Goal: Task Accomplishment & Management: Use online tool/utility

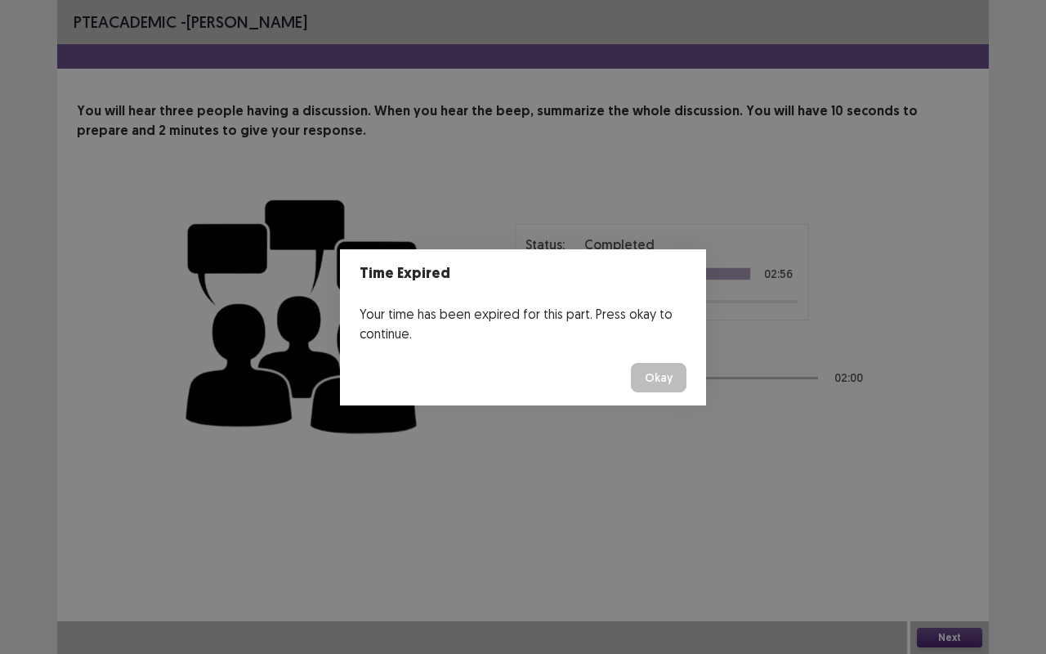
click at [661, 563] on div "Time Expired Your time has been expired for this part. Press okay to continue. …" at bounding box center [523, 327] width 1046 height 654
click at [656, 371] on button "Okay" at bounding box center [659, 377] width 56 height 29
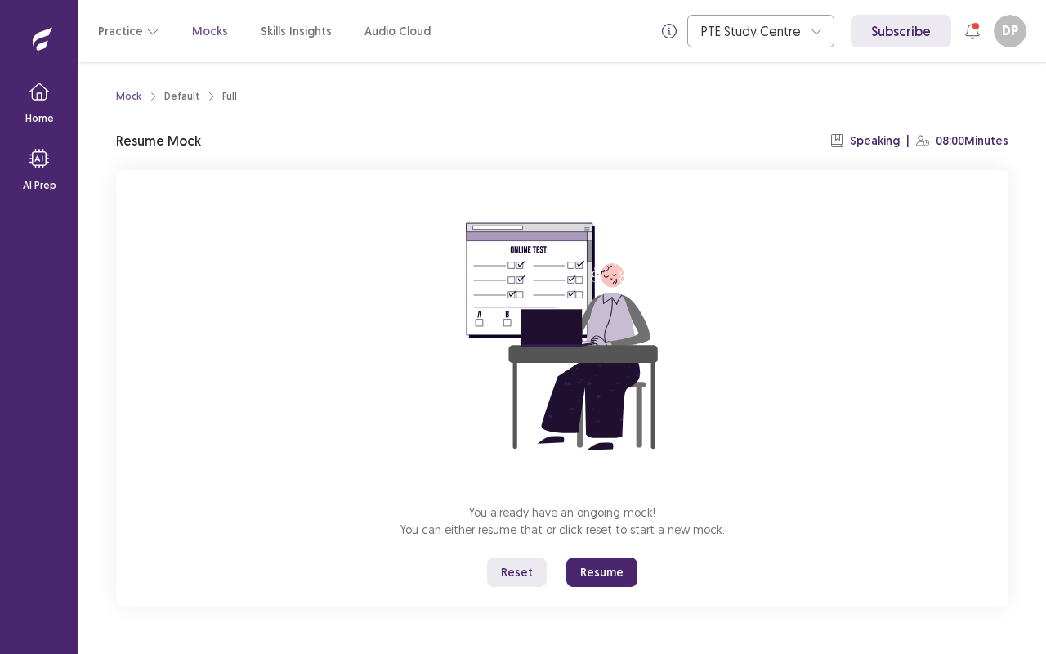
click at [610, 569] on button "Resume" at bounding box center [602, 572] width 71 height 29
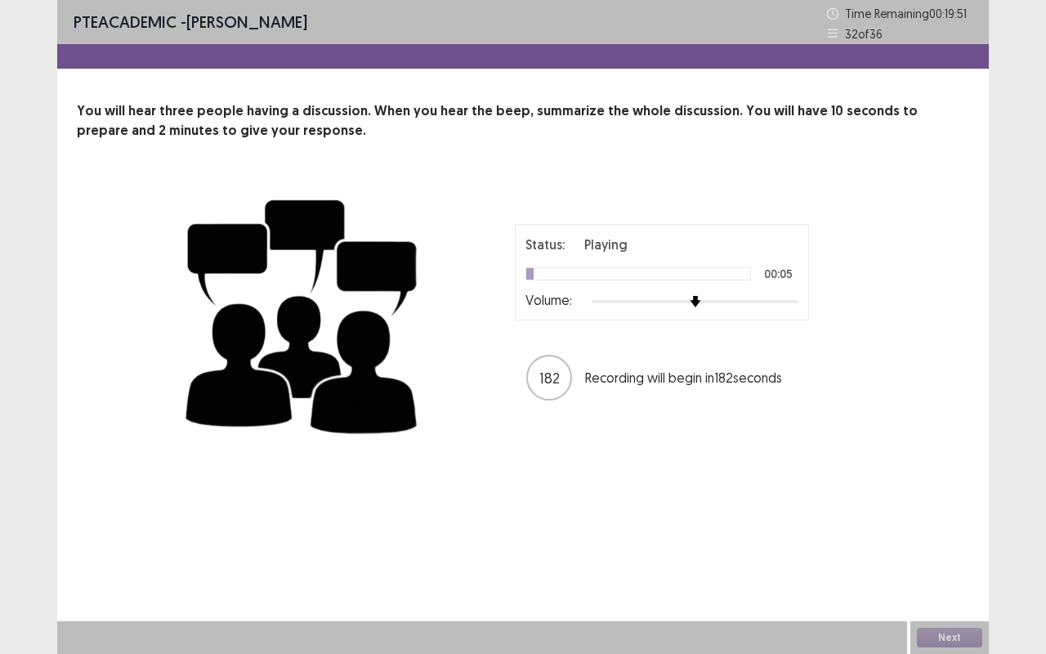
click at [468, 364] on div "182 Recording will begin in 182 seconds" at bounding box center [662, 377] width 409 height 49
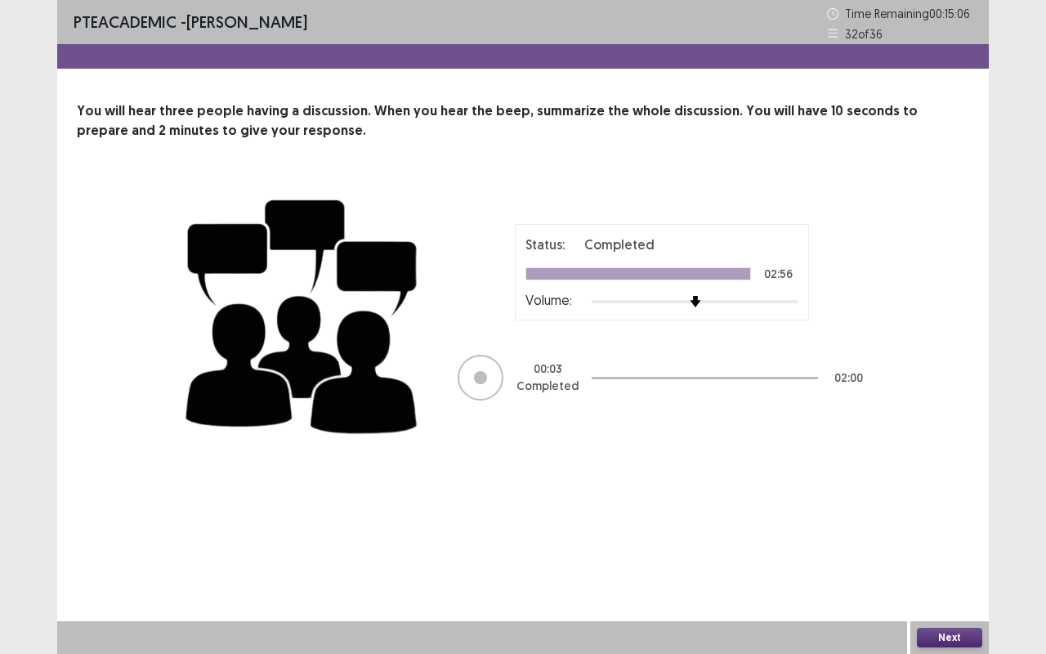
click at [934, 643] on button "Next" at bounding box center [949, 638] width 65 height 20
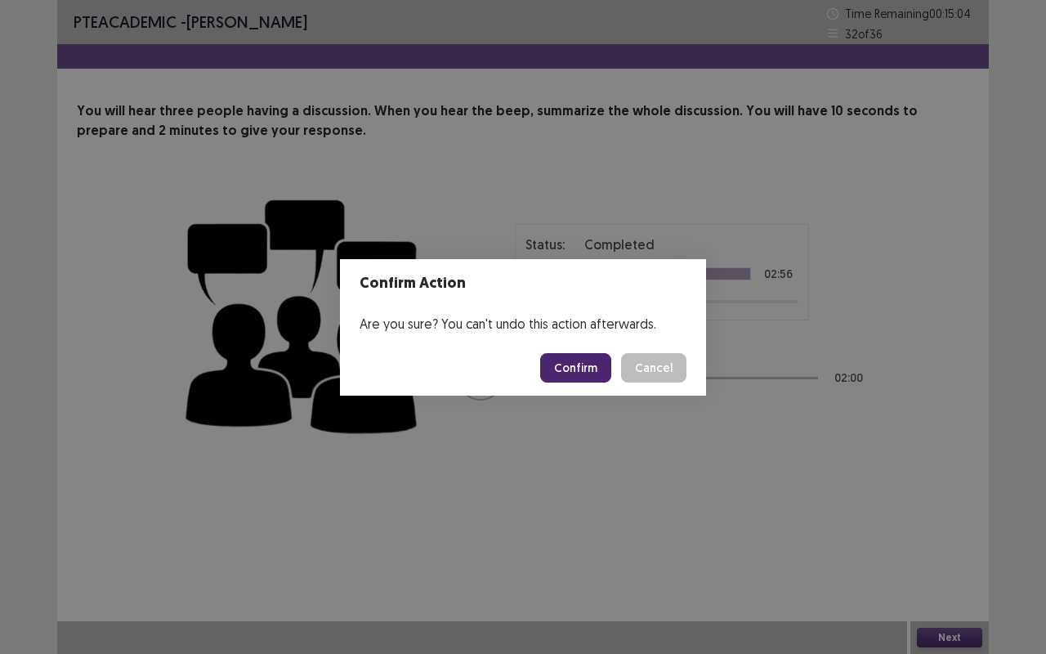
click at [585, 373] on button "Confirm" at bounding box center [575, 367] width 71 height 29
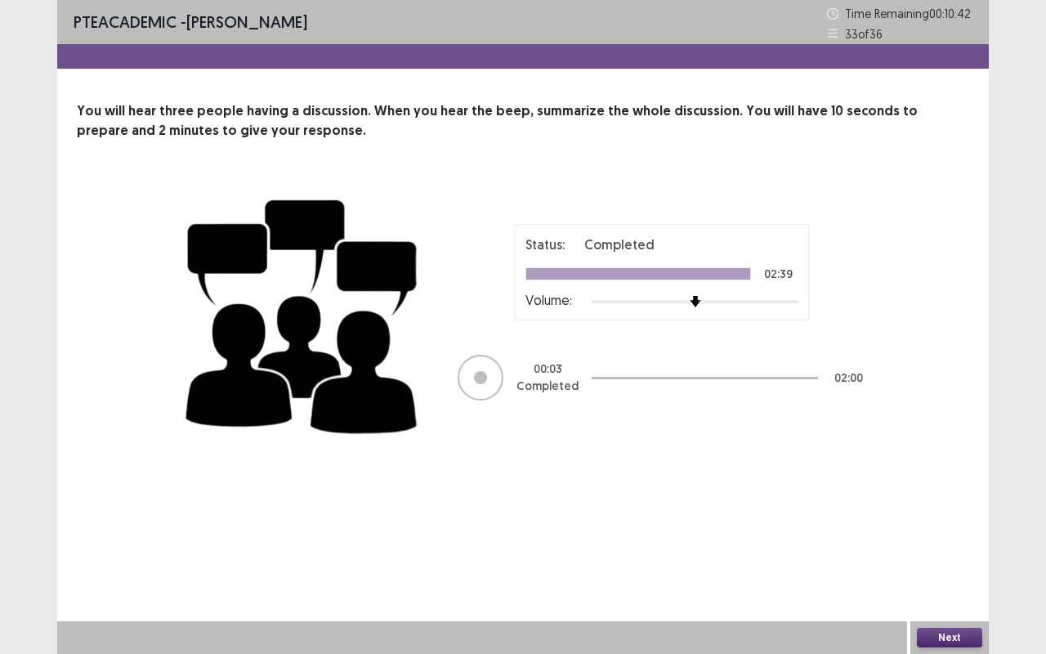
click at [947, 634] on button "Next" at bounding box center [949, 638] width 65 height 20
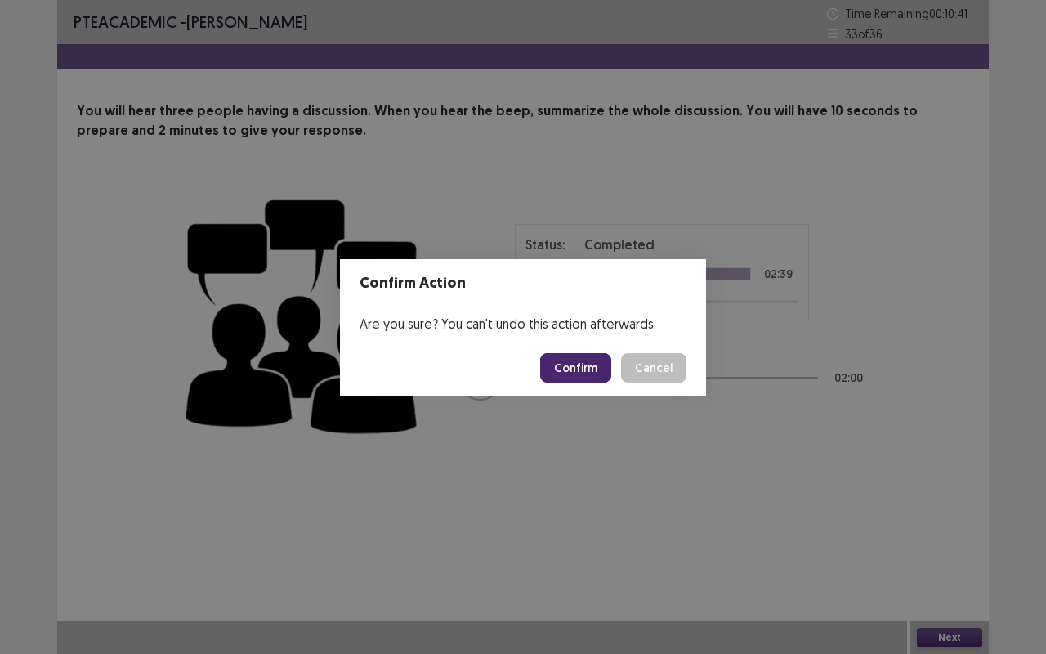
click at [570, 365] on button "Confirm" at bounding box center [575, 367] width 71 height 29
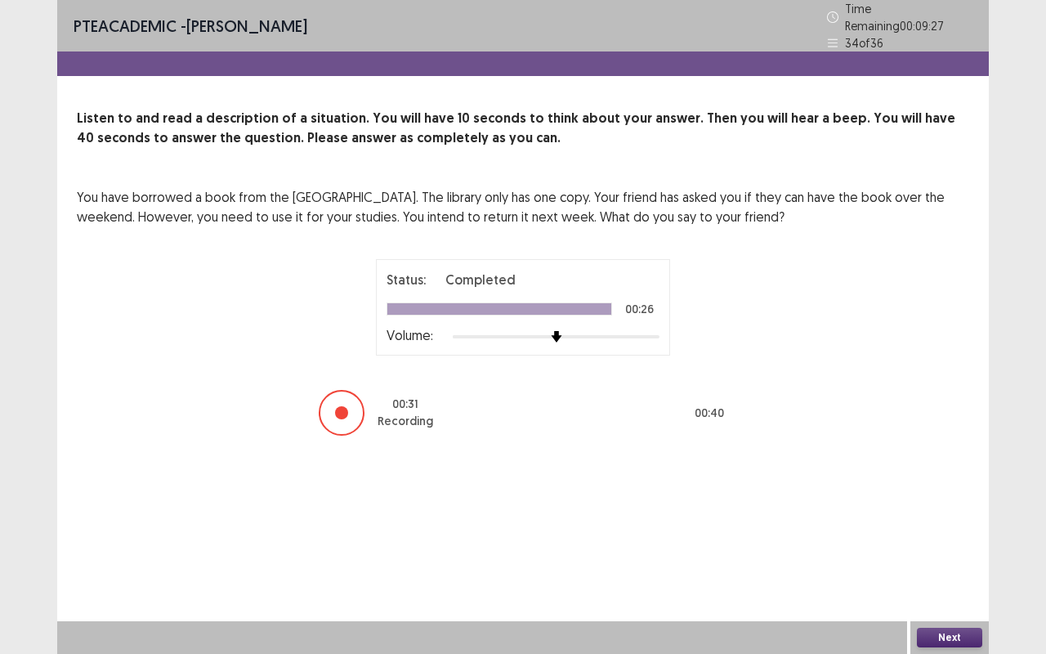
click at [974, 628] on button "Next" at bounding box center [949, 638] width 65 height 20
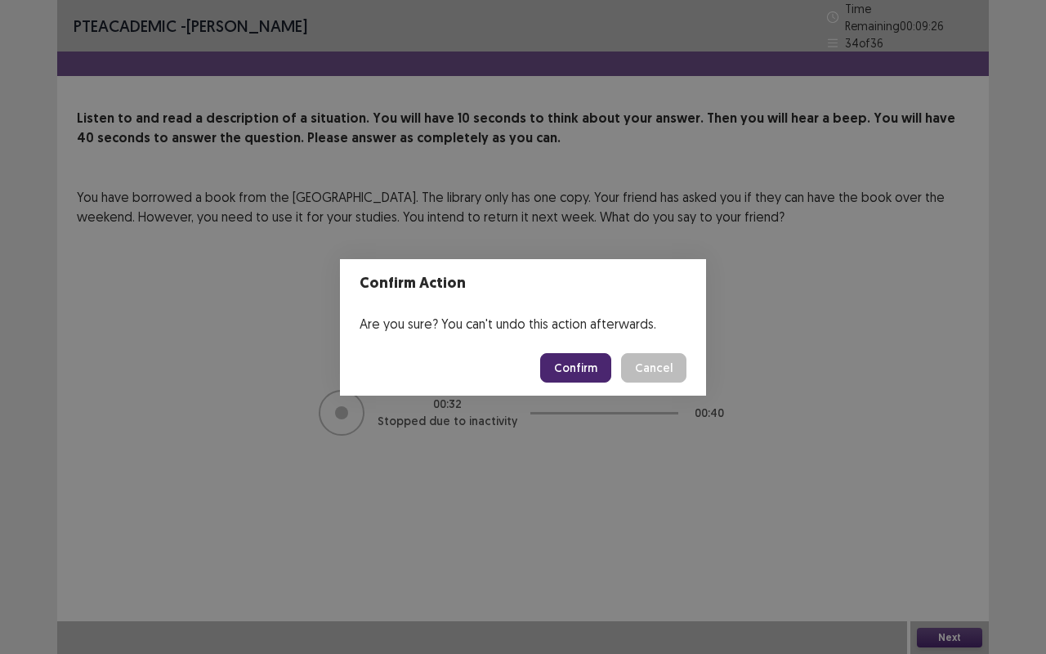
click at [594, 357] on button "Confirm" at bounding box center [575, 367] width 71 height 29
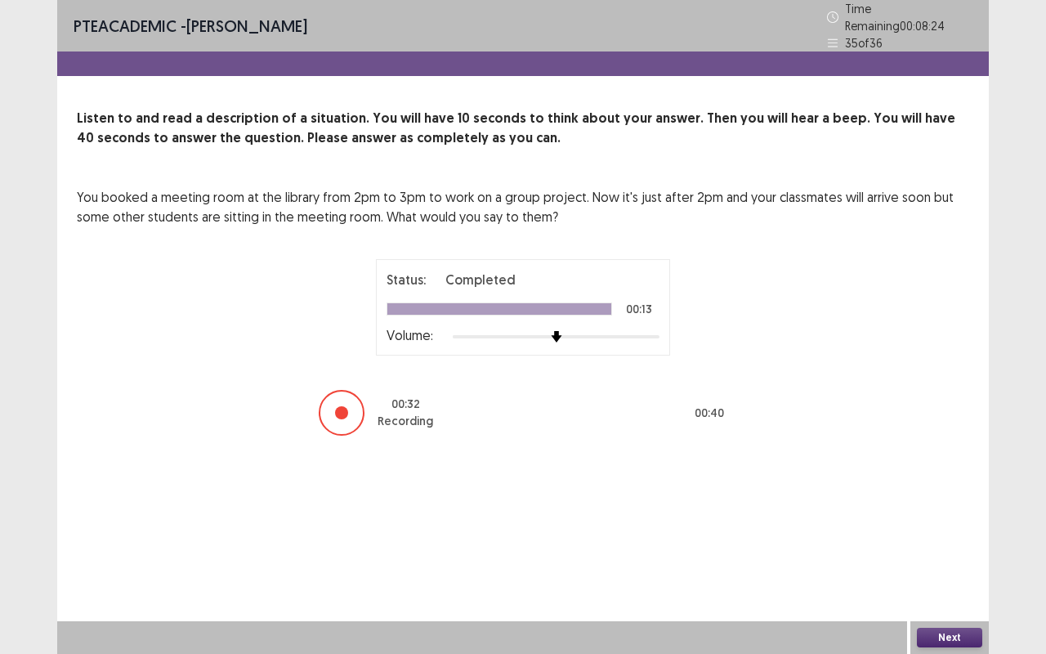
click at [951, 629] on button "Next" at bounding box center [949, 638] width 65 height 20
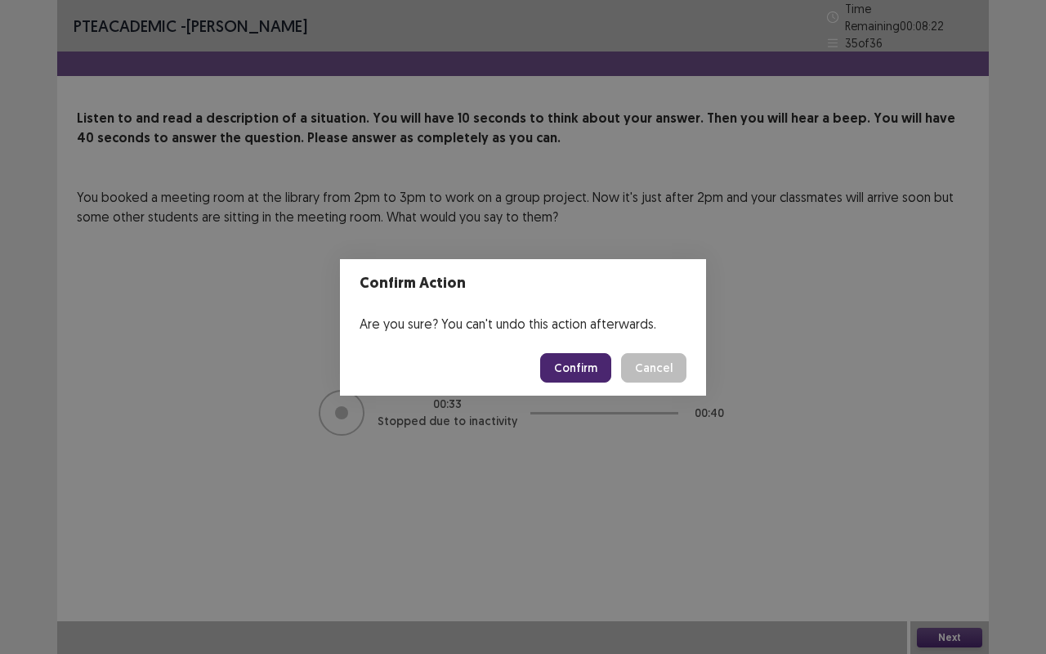
click at [585, 365] on button "Confirm" at bounding box center [575, 367] width 71 height 29
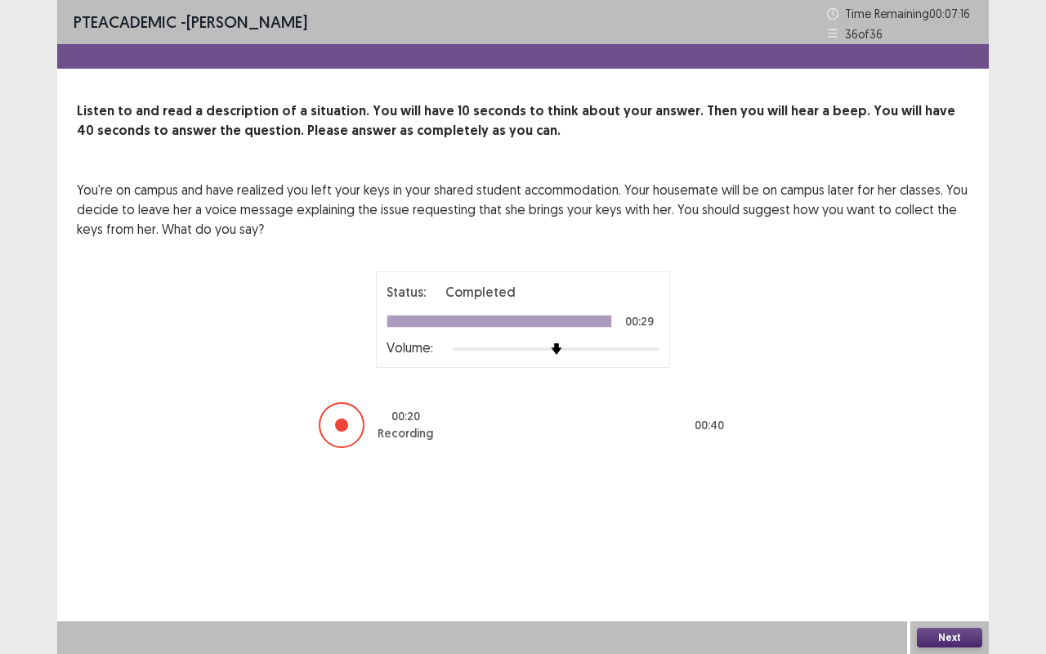
click at [957, 641] on button "Next" at bounding box center [949, 638] width 65 height 20
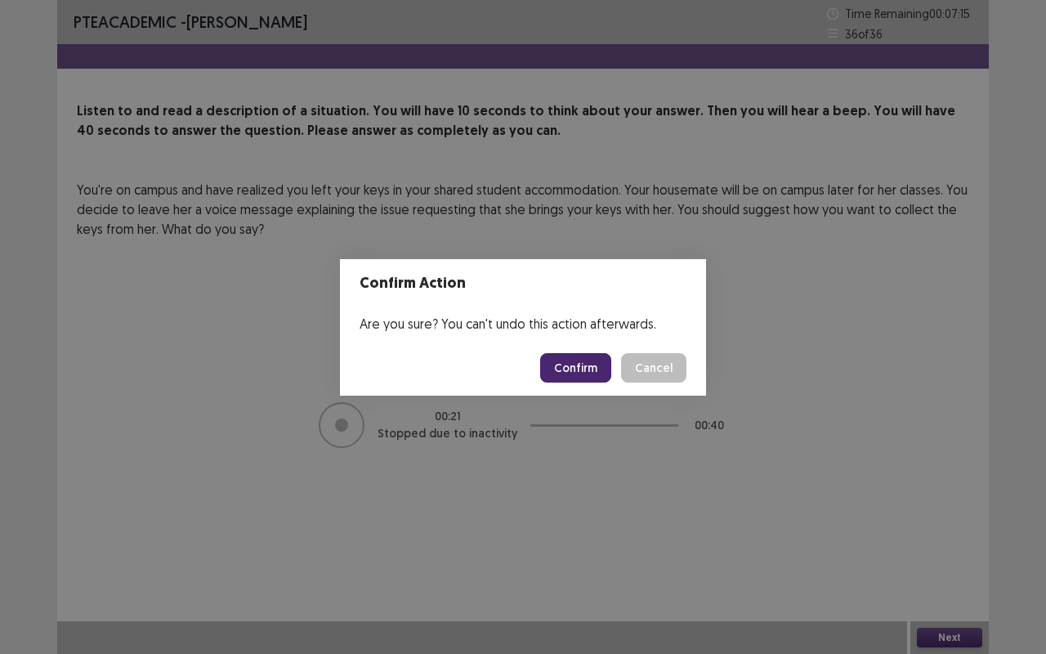
click at [579, 368] on button "Confirm" at bounding box center [575, 367] width 71 height 29
